Goal: Task Accomplishment & Management: Use online tool/utility

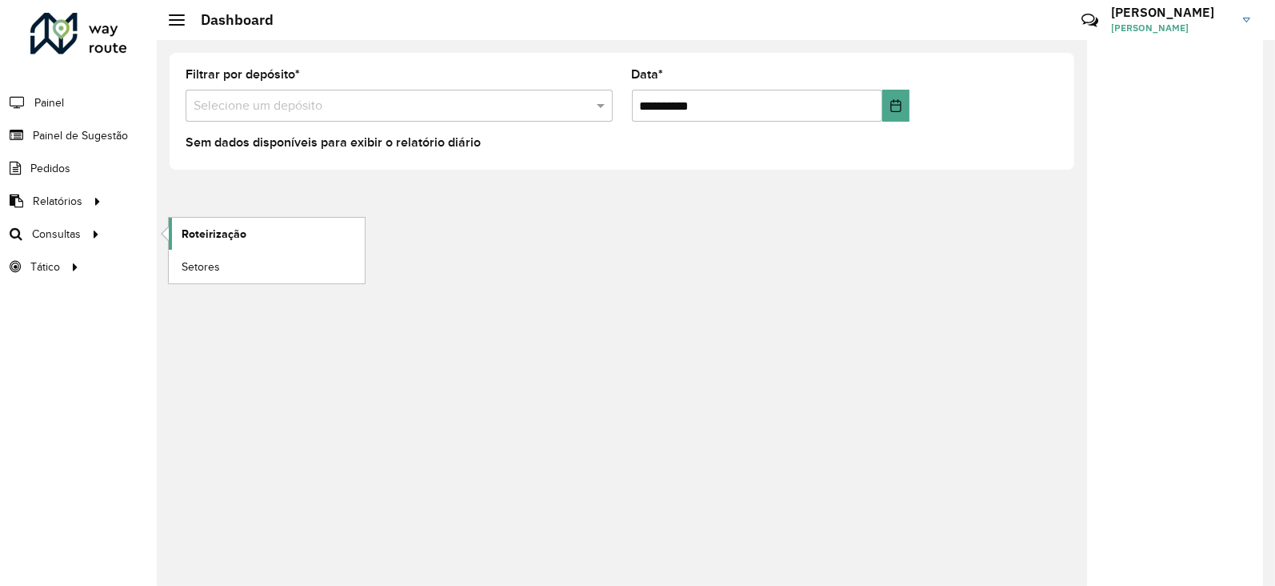
click at [199, 231] on span "Roteirização" at bounding box center [214, 234] width 65 height 17
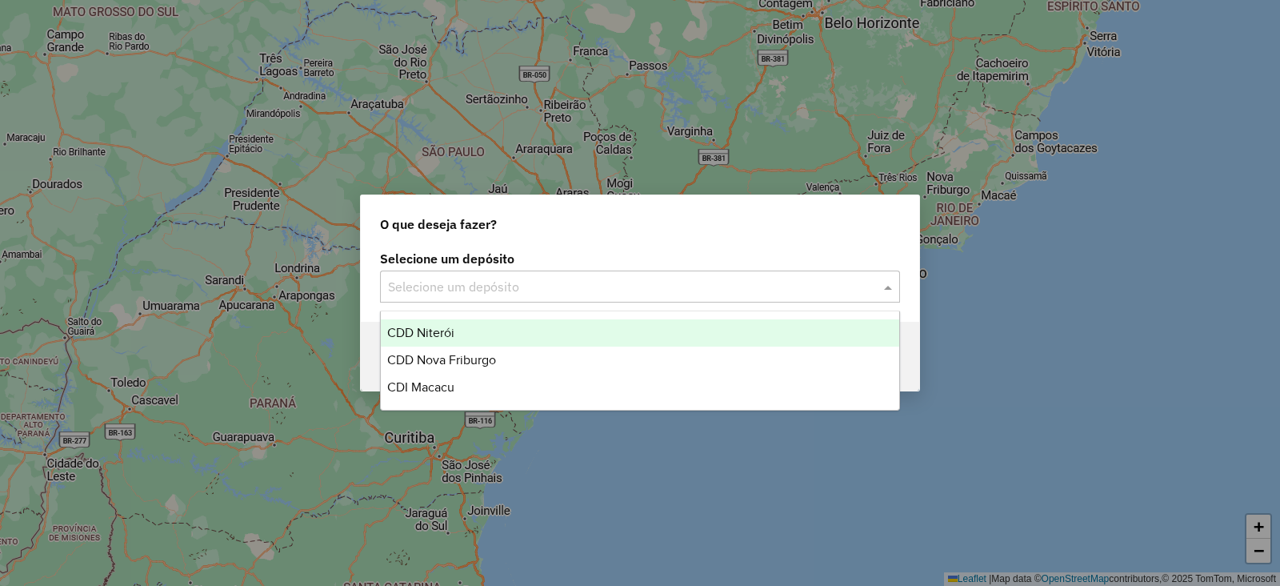
click at [428, 274] on div "Selecione um depósito" at bounding box center [640, 286] width 520 height 32
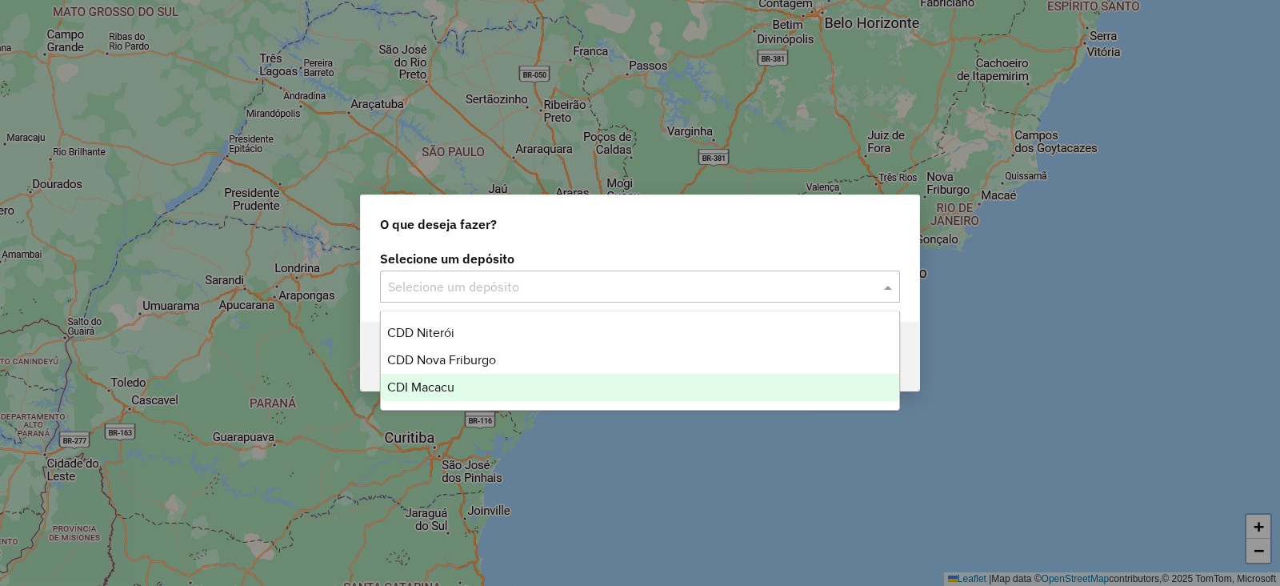
click at [434, 390] on span "CDI Macacu" at bounding box center [420, 387] width 67 height 14
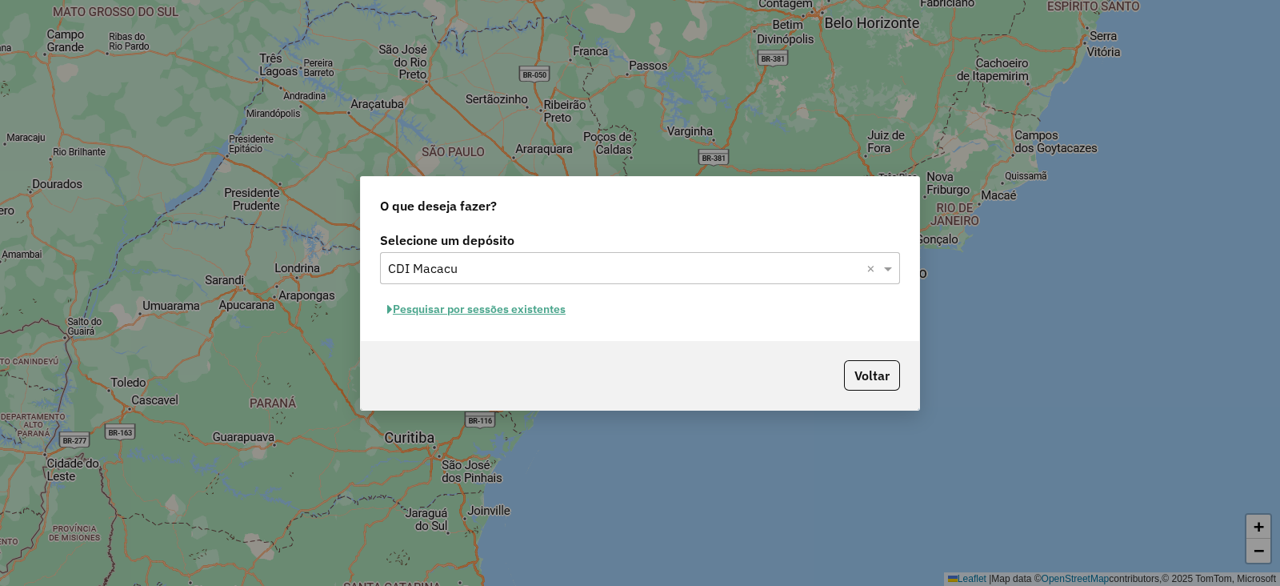
click at [449, 306] on button "Pesquisar por sessões existentes" at bounding box center [476, 309] width 193 height 25
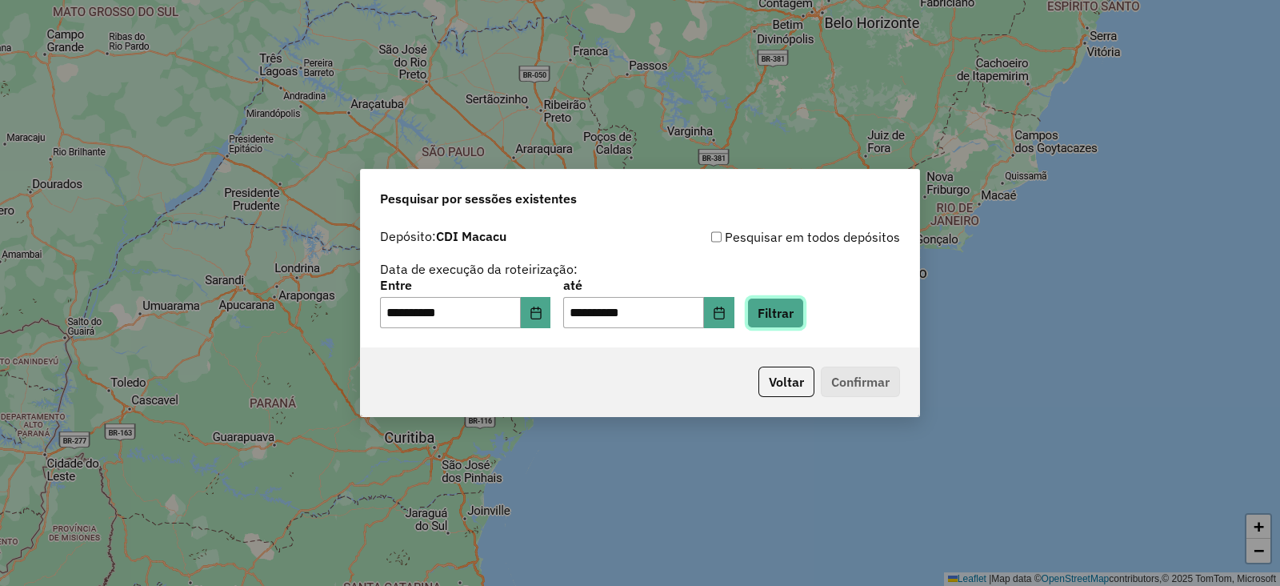
click at [803, 315] on button "Filtrar" at bounding box center [775, 313] width 57 height 30
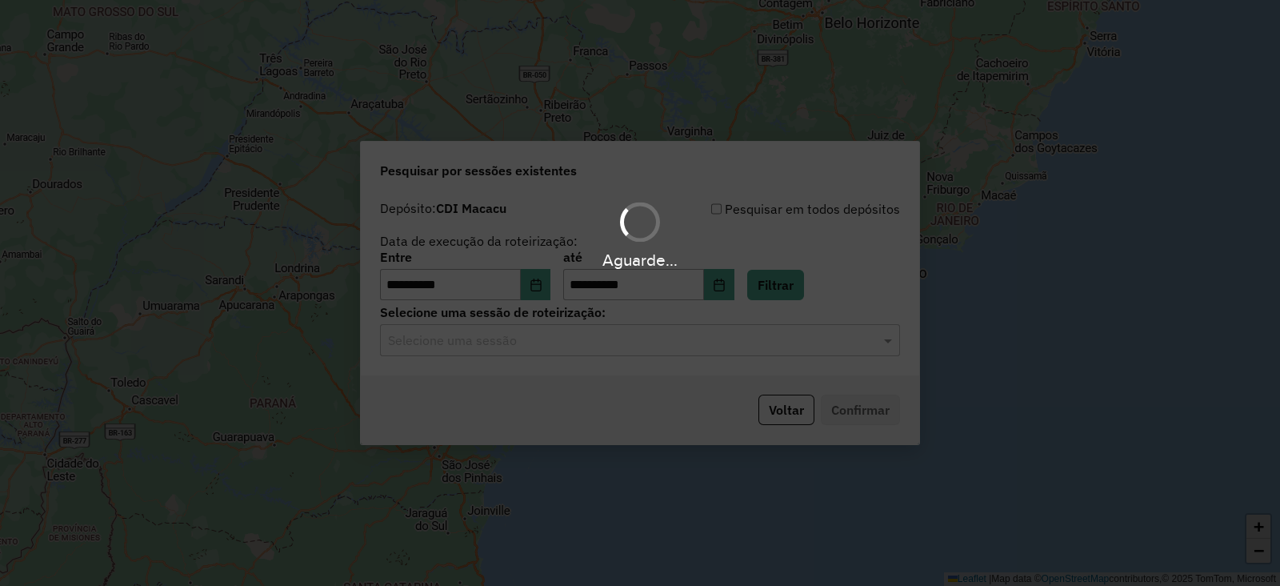
click at [608, 348] on input "text" at bounding box center [624, 340] width 472 height 19
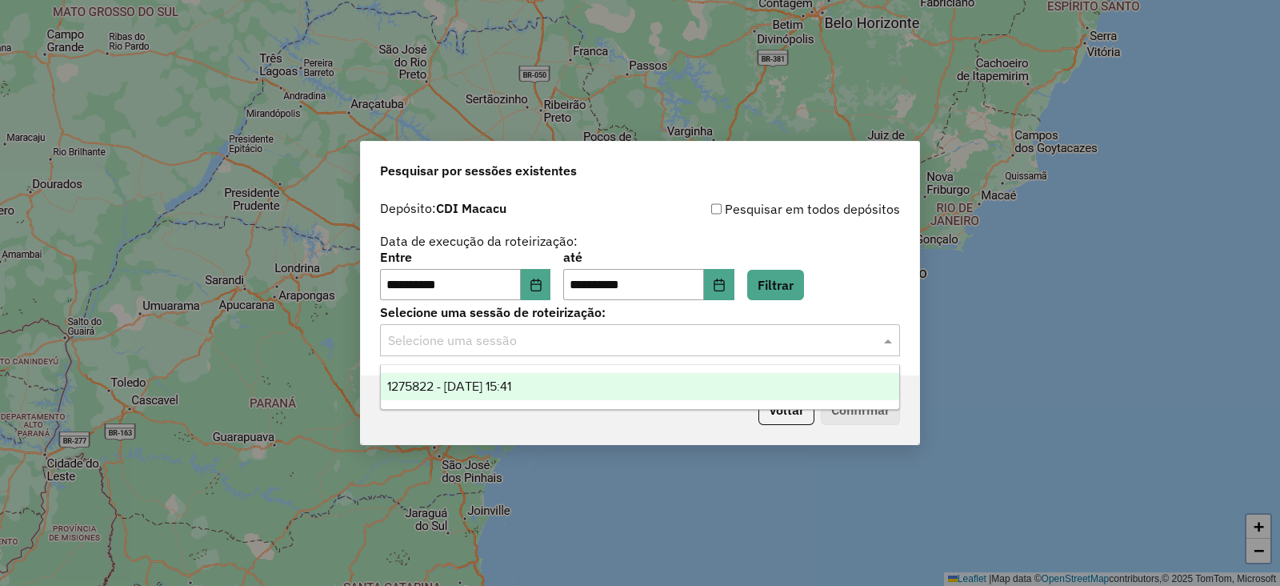
click at [496, 390] on span "1275822 - 15/09/2025 15:41" at bounding box center [449, 386] width 124 height 14
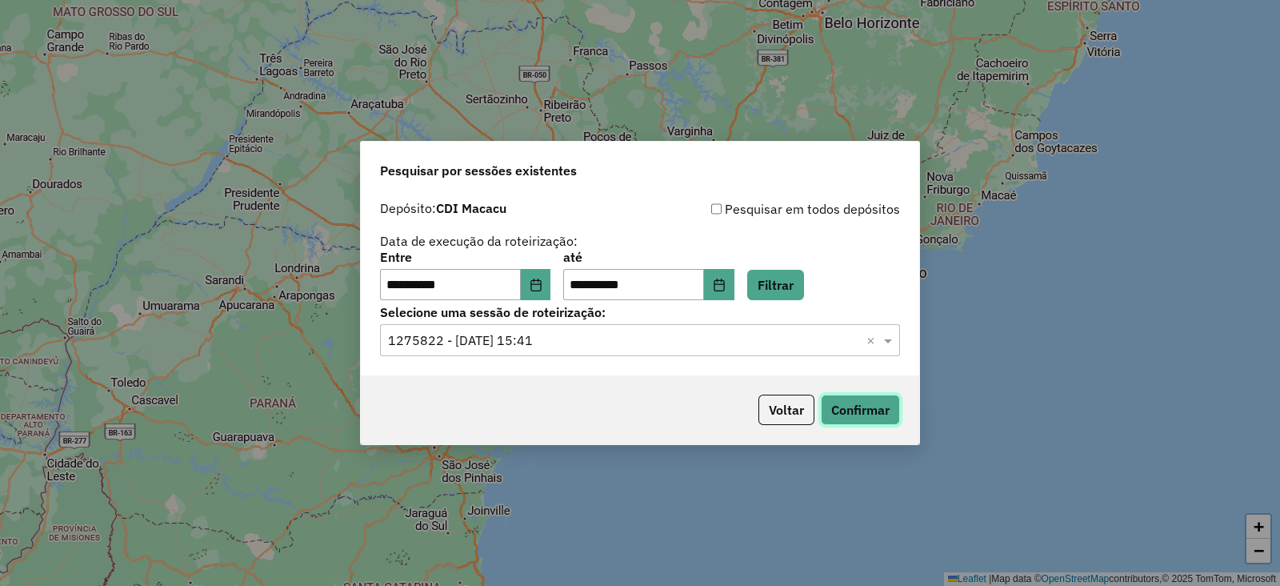
click at [864, 402] on button "Confirmar" at bounding box center [860, 409] width 79 height 30
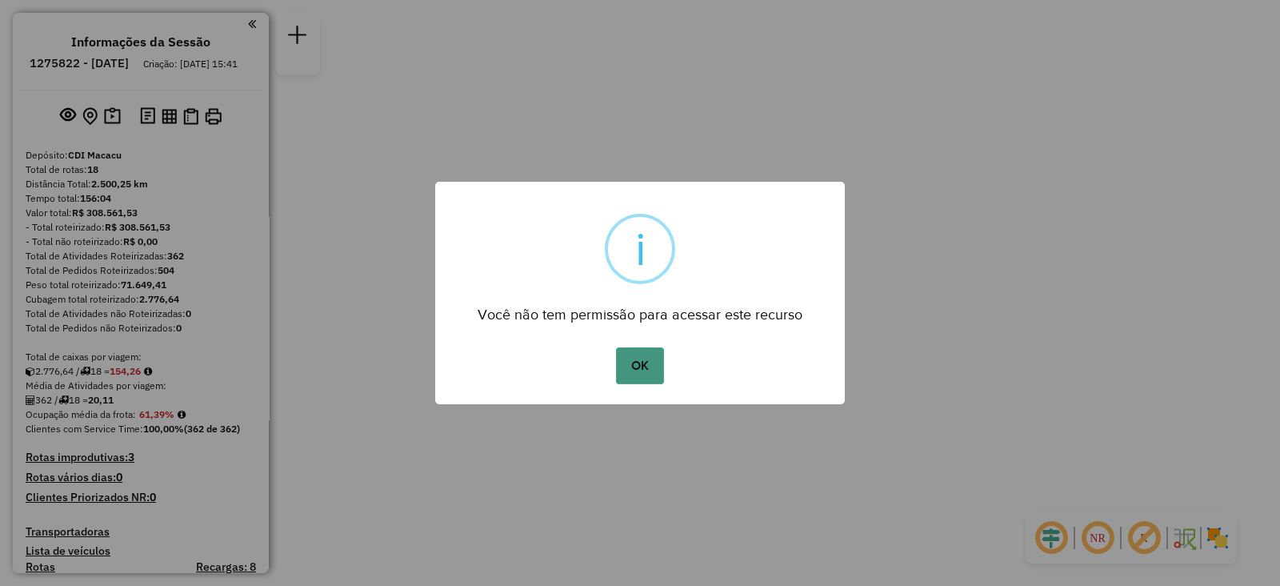
click at [634, 360] on button "OK" at bounding box center [639, 365] width 47 height 37
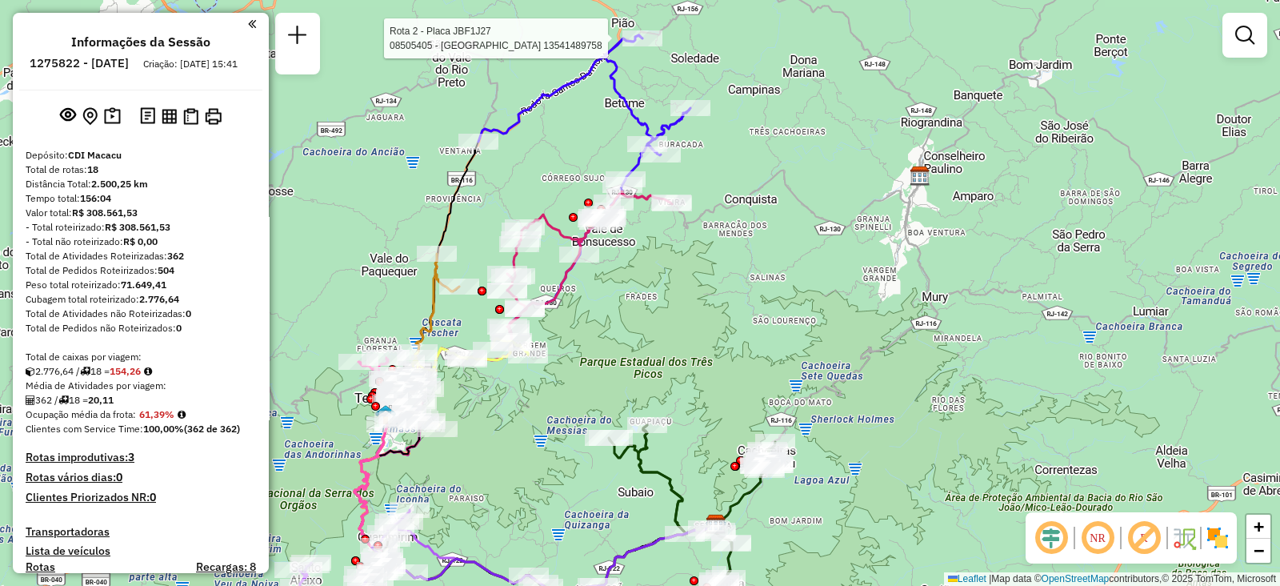
select select "**********"
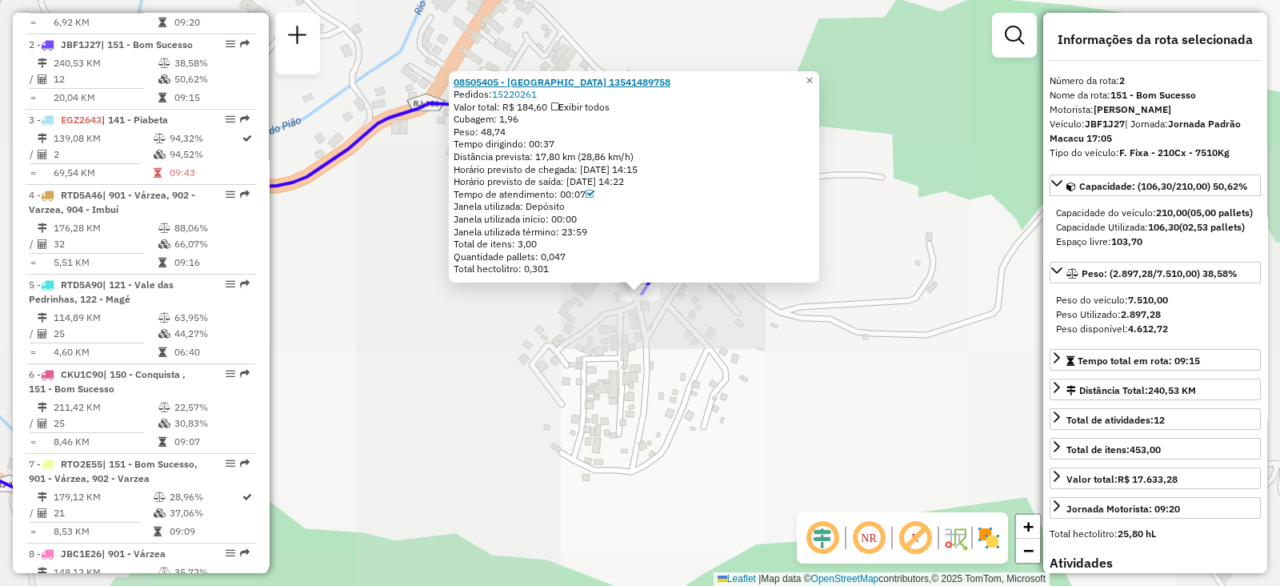
scroll to position [701, 0]
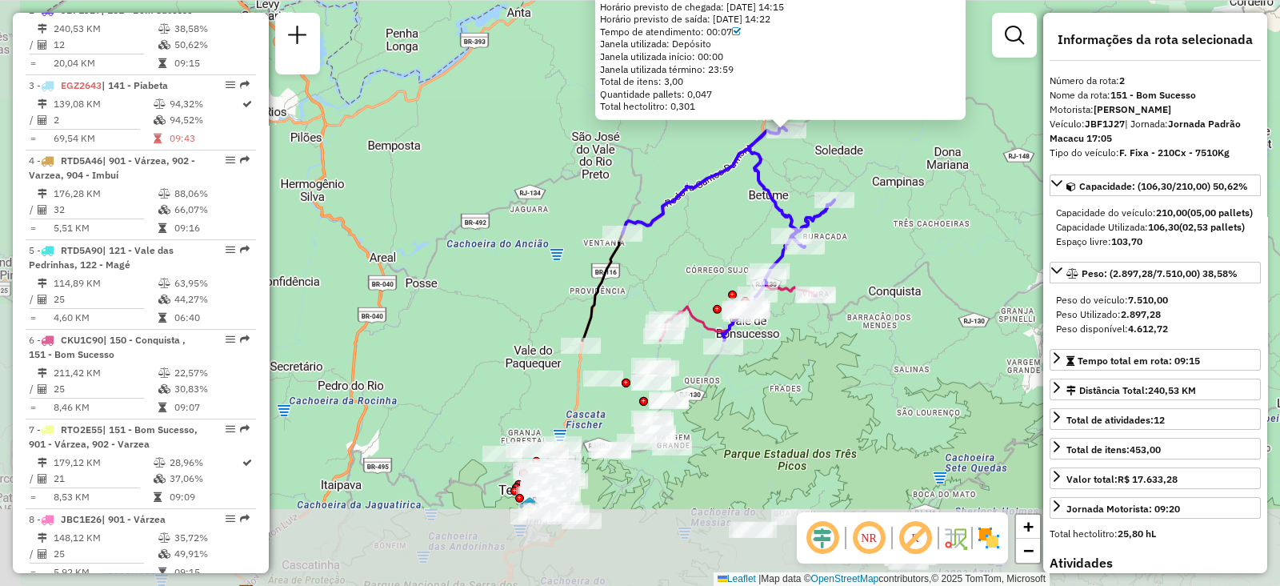
drag, startPoint x: 798, startPoint y: 359, endPoint x: 804, endPoint y: 161, distance: 198.5
click at [808, 166] on div "08505405 - [GEOGRAPHIC_DATA][PERSON_NAME] 13541489758 Pedidos: 15220261 Valor t…" at bounding box center [640, 293] width 1280 height 586
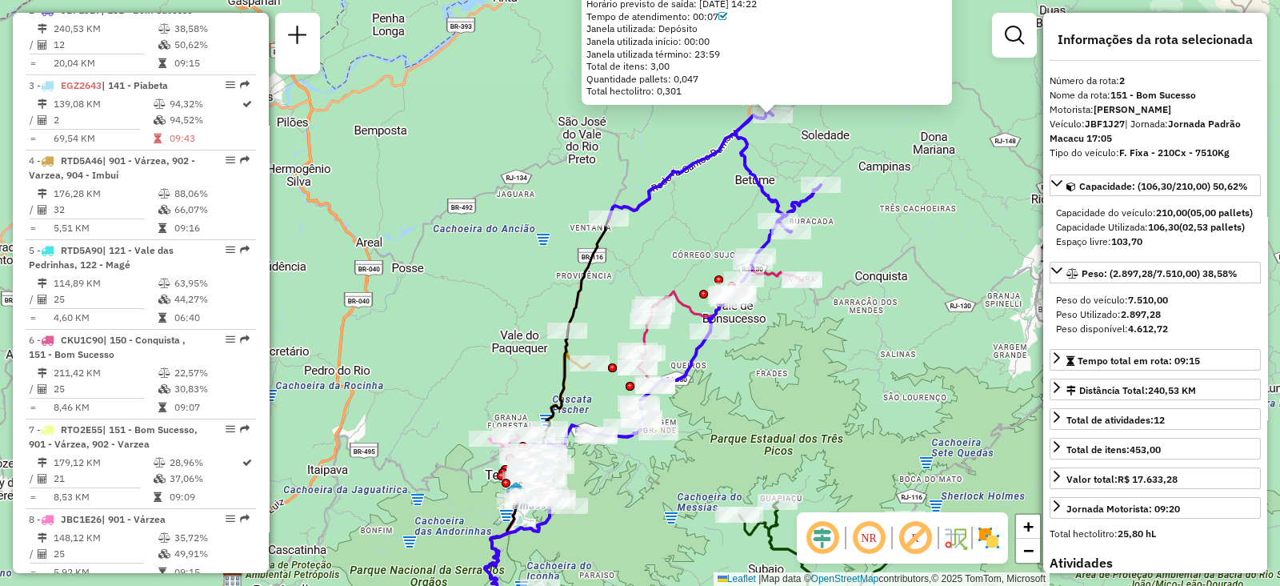
click at [782, 343] on div "08505405 - [GEOGRAPHIC_DATA][PERSON_NAME] 13541489758 Pedidos: 15220261 Valor t…" at bounding box center [640, 293] width 1280 height 586
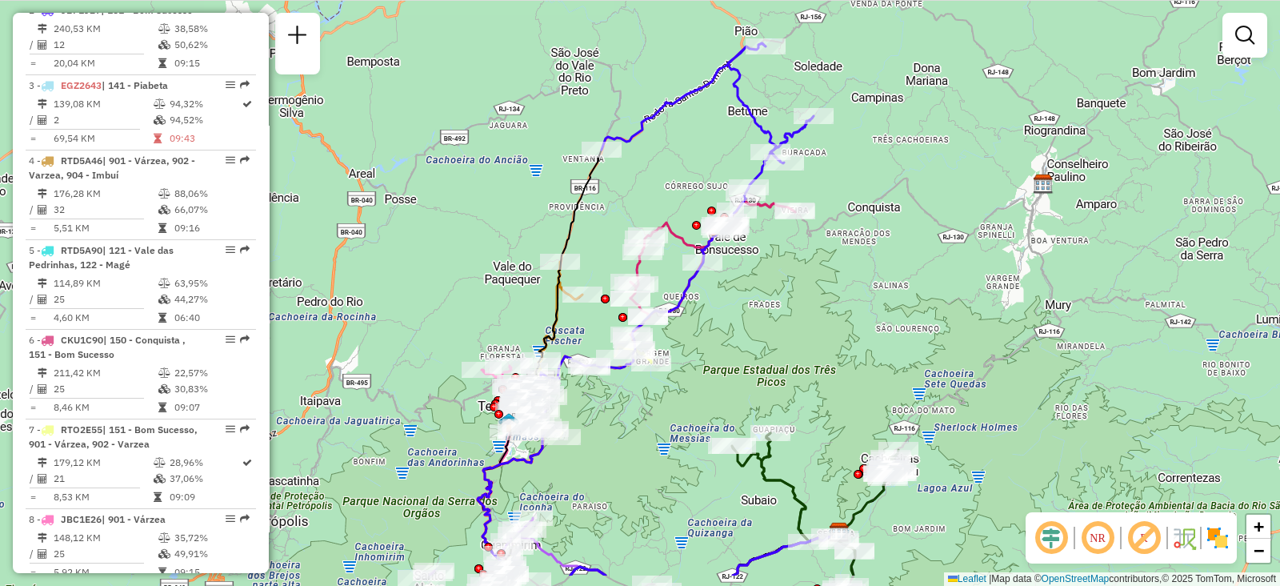
drag, startPoint x: 847, startPoint y: 410, endPoint x: 840, endPoint y: 341, distance: 69.2
click at [840, 341] on div "Janela de atendimento Grade de atendimento Capacidade Transportadoras Veículos …" at bounding box center [640, 293] width 1280 height 586
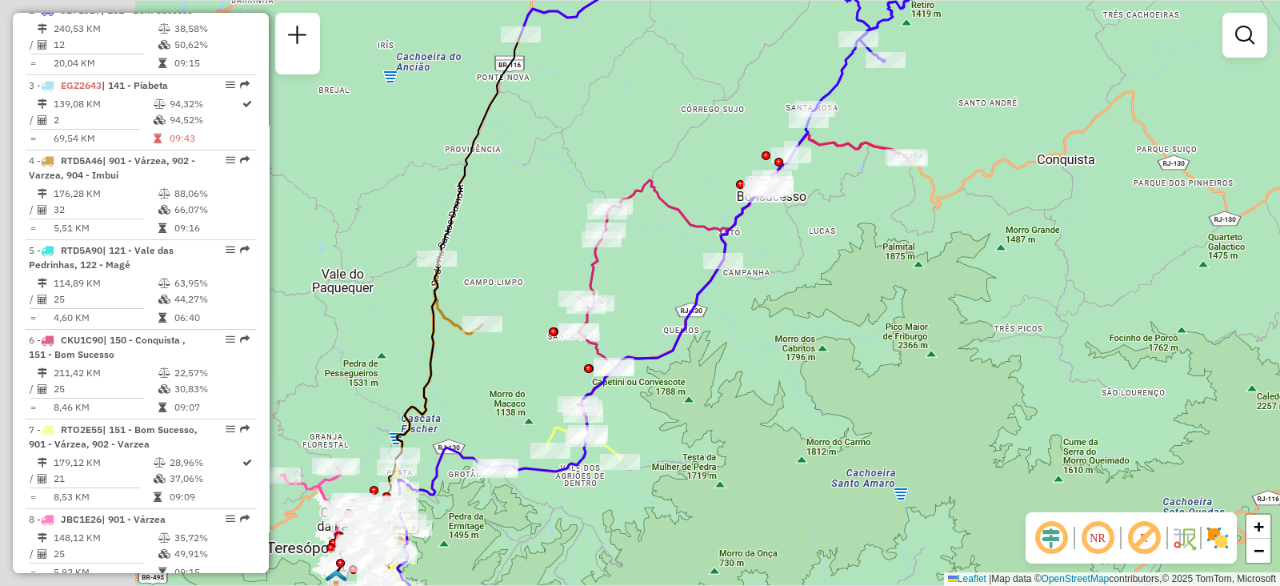
drag, startPoint x: 641, startPoint y: 346, endPoint x: 828, endPoint y: 294, distance: 194.3
click at [820, 302] on div "Janela de atendimento Grade de atendimento Capacidade Transportadoras Veículos …" at bounding box center [640, 293] width 1280 height 586
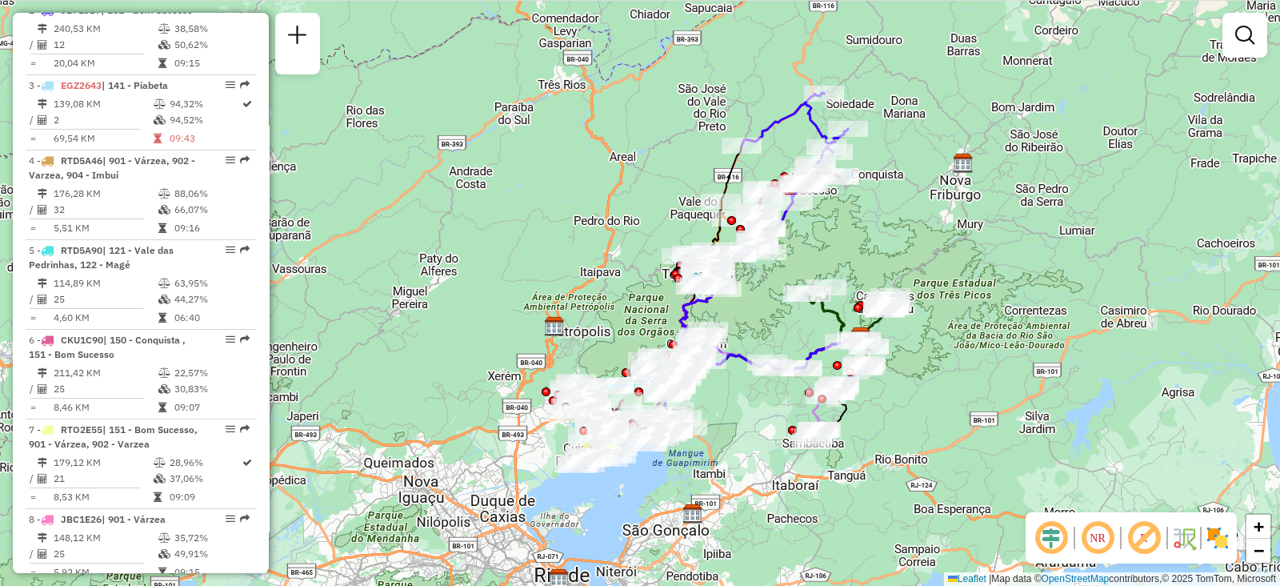
drag, startPoint x: 838, startPoint y: 351, endPoint x: 817, endPoint y: 270, distance: 84.2
click at [817, 270] on div "Janela de atendimento Grade de atendimento Capacidade Transportadoras Veículos …" at bounding box center [640, 293] width 1280 height 586
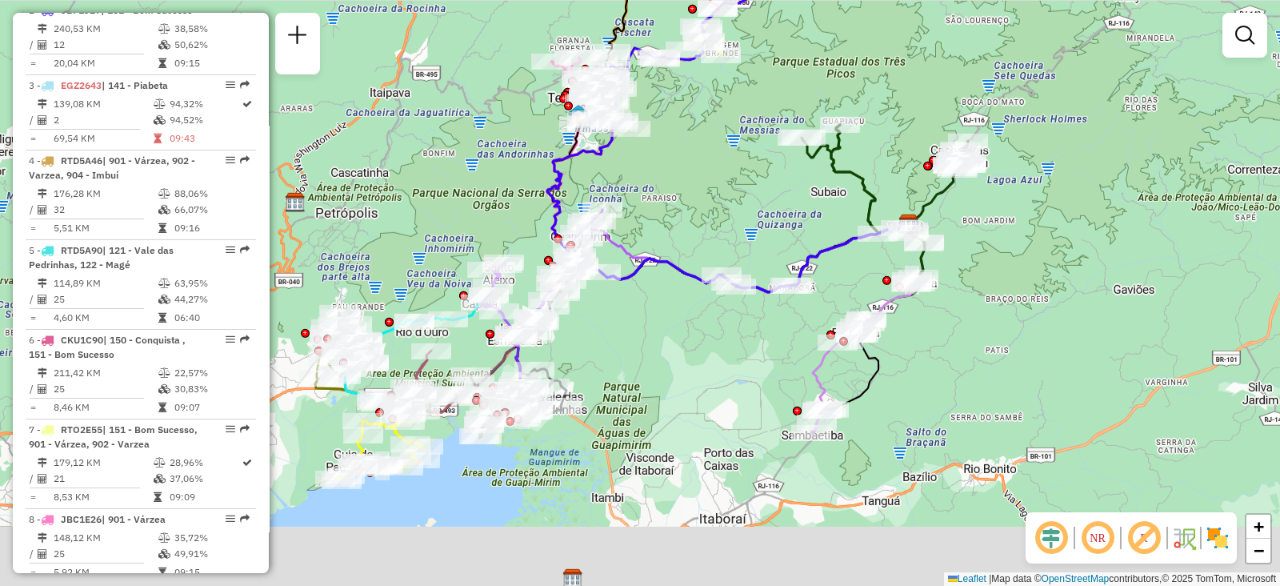
drag, startPoint x: 842, startPoint y: 414, endPoint x: 839, endPoint y: 265, distance: 148.8
click at [839, 265] on div "Janela de atendimento Grade de atendimento Capacidade Transportadoras Veículos …" at bounding box center [640, 293] width 1280 height 586
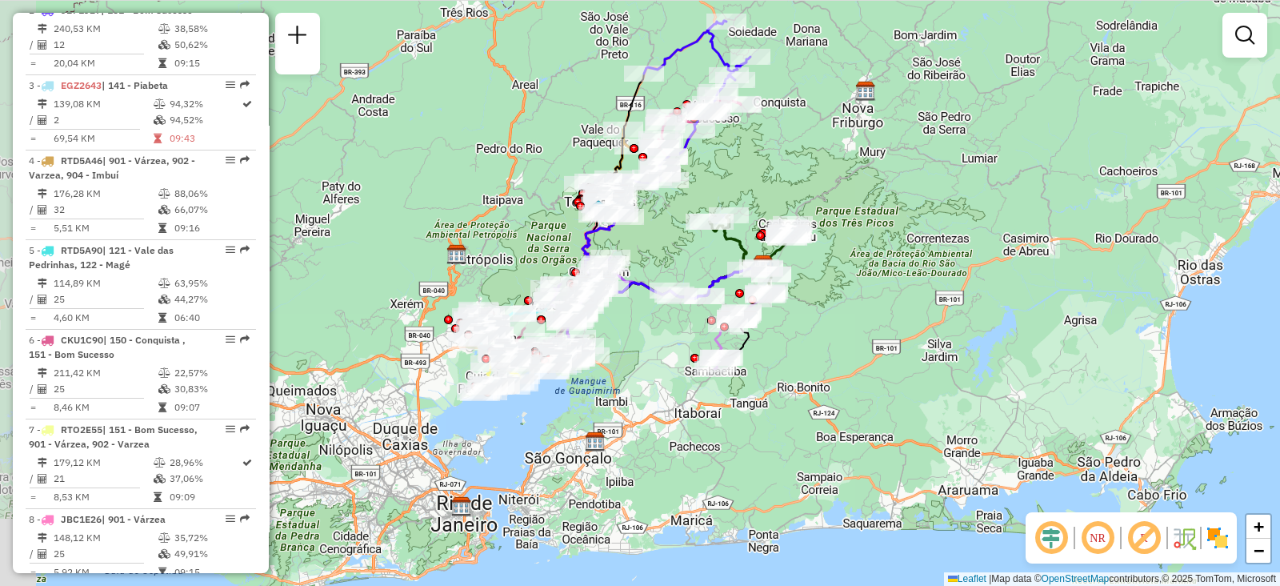
drag, startPoint x: 670, startPoint y: 134, endPoint x: 688, endPoint y: 167, distance: 38.3
click at [690, 174] on div "Janela de atendimento Grade de atendimento Capacidade Transportadoras Veículos …" at bounding box center [640, 293] width 1280 height 586
